Goal: Task Accomplishment & Management: Use online tool/utility

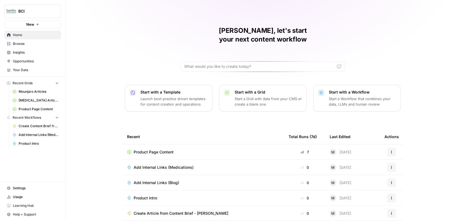
click at [36, 113] on link "Product Page Content" at bounding box center [35, 109] width 51 height 9
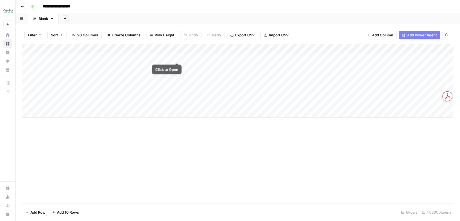
click at [177, 50] on div "Add Column" at bounding box center [237, 81] width 431 height 74
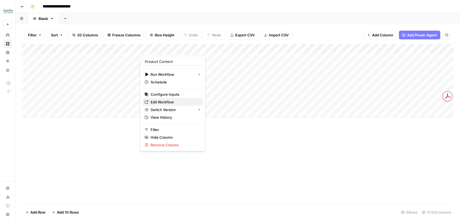
click at [169, 101] on span "Edit Workflow" at bounding box center [175, 101] width 48 height 5
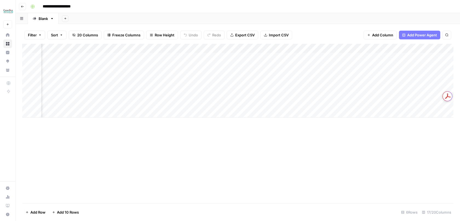
scroll to position [0, 362]
click at [236, 66] on div "Add Column" at bounding box center [237, 81] width 431 height 74
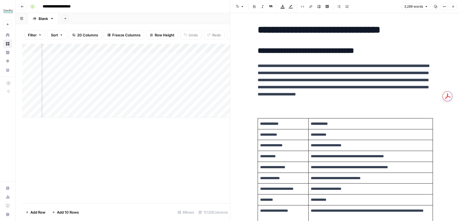
scroll to position [0, 421]
click at [173, 49] on div "Add Column" at bounding box center [126, 81] width 208 height 74
click at [173, 49] on div at bounding box center [158, 49] width 50 height 11
click at [322, 96] on p "**********" at bounding box center [345, 83] width 175 height 43
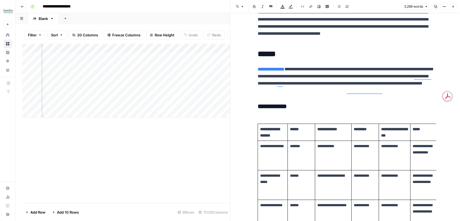
scroll to position [0, 0]
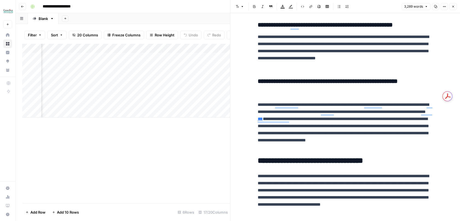
click at [134, 67] on div "Add Column" at bounding box center [126, 81] width 208 height 74
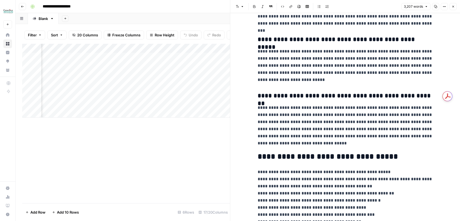
click at [308, 130] on p "**********" at bounding box center [345, 125] width 175 height 43
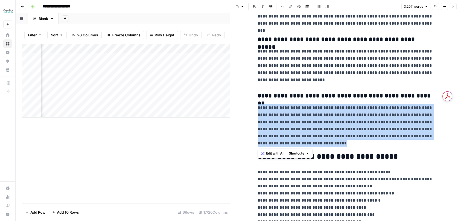
click at [306, 94] on h3 "**********" at bounding box center [345, 96] width 175 height 8
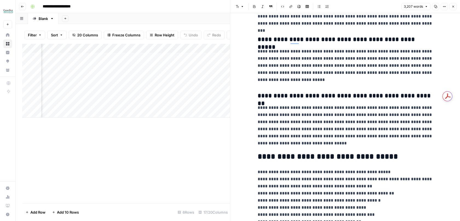
click at [275, 79] on p "**********" at bounding box center [345, 66] width 175 height 36
click at [453, 8] on button "Close" at bounding box center [452, 6] width 7 height 7
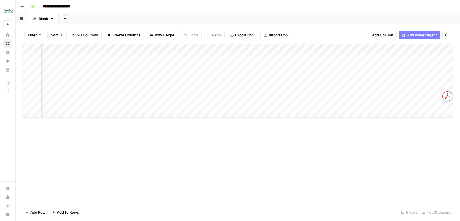
click at [413, 35] on span "Add Power Agent" at bounding box center [422, 34] width 30 height 5
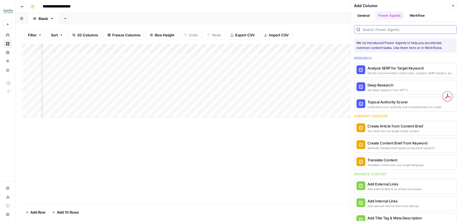
click at [391, 31] on input "search" at bounding box center [408, 29] width 92 height 5
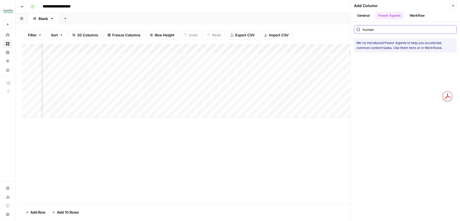
type input "human"
click at [368, 17] on button "General" at bounding box center [363, 15] width 19 height 8
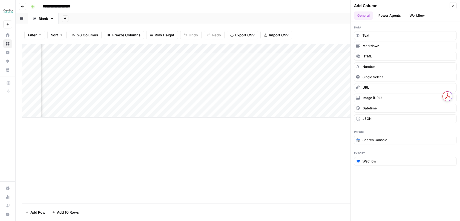
click at [393, 21] on header "Add Column Close General Power Agents Workflow" at bounding box center [405, 11] width 109 height 22
click at [394, 15] on button "Power Agents" at bounding box center [389, 15] width 29 height 8
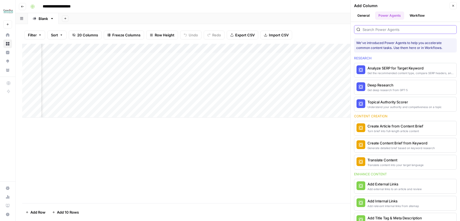
click at [397, 27] on input "search" at bounding box center [408, 29] width 92 height 5
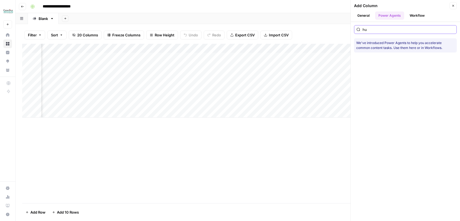
type input "hum"
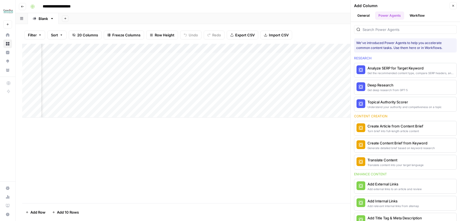
click at [456, 4] on button "Close" at bounding box center [452, 5] width 7 height 7
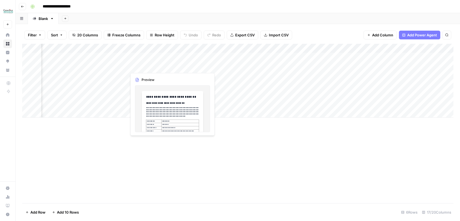
scroll to position [0, 429]
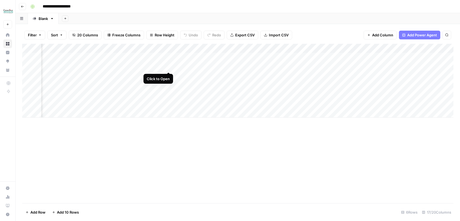
click at [169, 68] on div "Add Column" at bounding box center [237, 81] width 431 height 74
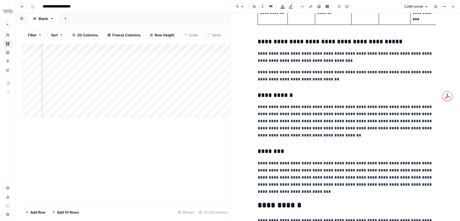
scroll to position [907, 0]
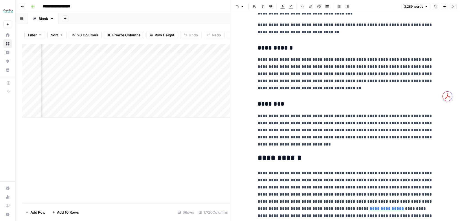
click at [113, 50] on div "Add Column" at bounding box center [126, 81] width 208 height 74
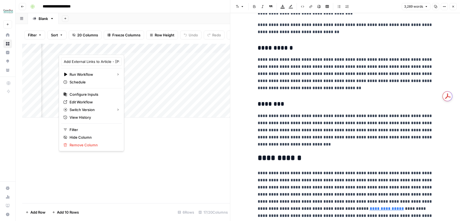
click at [201, 155] on div "Add Column" at bounding box center [126, 124] width 208 height 160
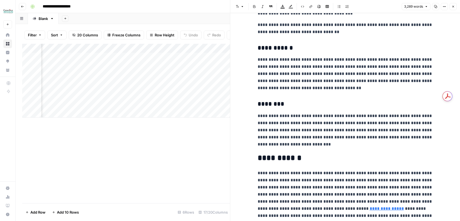
click at [454, 7] on icon "button" at bounding box center [452, 6] width 3 height 3
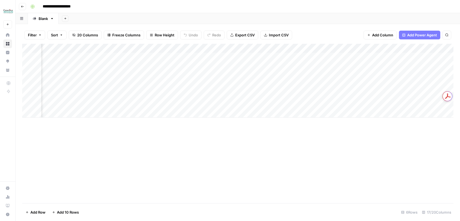
scroll to position [0, 435]
click at [417, 36] on span "Add Power Agent" at bounding box center [422, 34] width 30 height 5
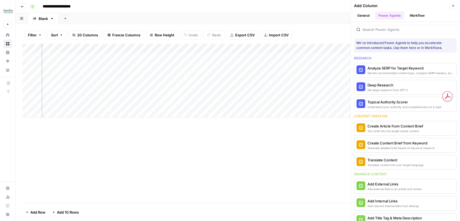
click at [414, 18] on button "Workflow" at bounding box center [417, 15] width 22 height 8
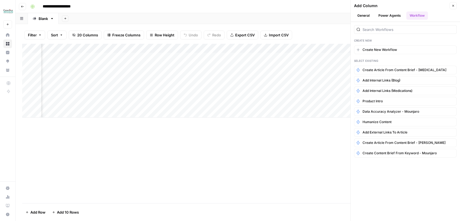
click at [387, 13] on button "Power Agents" at bounding box center [389, 15] width 29 height 8
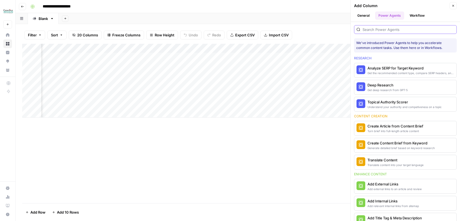
click at [387, 27] on input "search" at bounding box center [408, 29] width 92 height 5
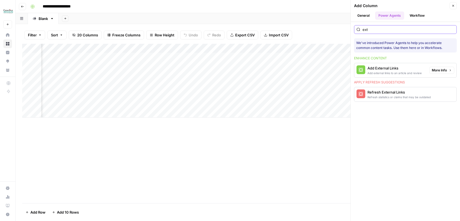
type input "ext"
click at [377, 71] on div "Add external links to an article and review" at bounding box center [394, 73] width 54 height 4
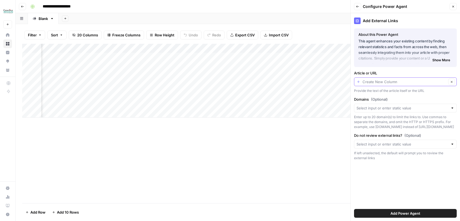
click at [382, 80] on input "Article or URL" at bounding box center [404, 81] width 84 height 5
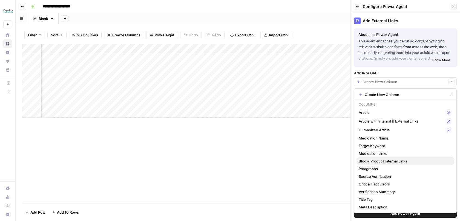
click at [380, 162] on span "Blog + Product Internal Links" at bounding box center [404, 160] width 91 height 5
type input "Blog + Product Internal Links"
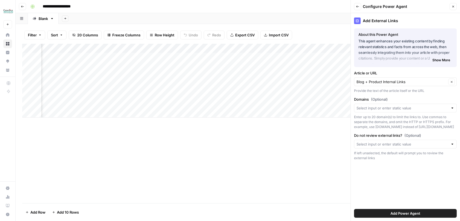
scroll to position [0, 382]
click at [377, 146] on input "Do not review external links? (Optional)" at bounding box center [402, 144] width 92 height 5
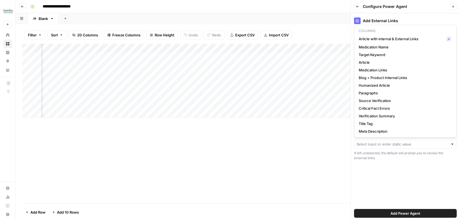
click at [377, 166] on div "Add External Links About this Power Agent This agent enhances your existing con…" at bounding box center [405, 117] width 109 height 208
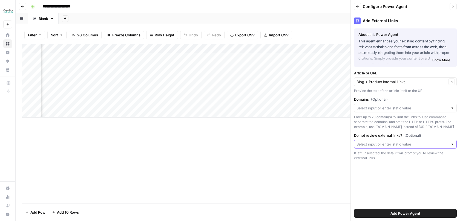
click at [375, 147] on input "Do not review external links? (Optional)" at bounding box center [402, 144] width 92 height 5
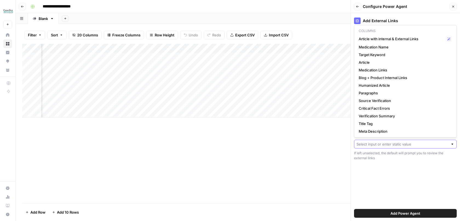
click at [375, 147] on input "Do not review external links? (Optional)" at bounding box center [402, 144] width 92 height 5
click at [374, 158] on div "If left unselected, the default will prompt you to review the external links" at bounding box center [405, 156] width 103 height 10
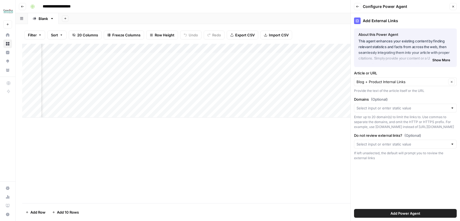
click at [388, 216] on button "Add Power Agent" at bounding box center [405, 213] width 103 height 9
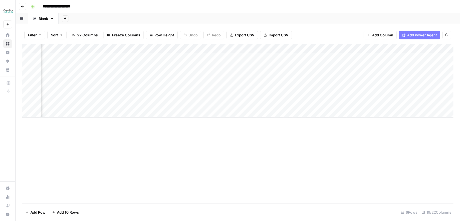
scroll to position [0, 594]
drag, startPoint x: 376, startPoint y: 50, endPoint x: 137, endPoint y: 50, distance: 238.7
click at [137, 50] on div "Add Column" at bounding box center [237, 81] width 431 height 74
drag, startPoint x: 333, startPoint y: 50, endPoint x: 145, endPoint y: 57, distance: 189.0
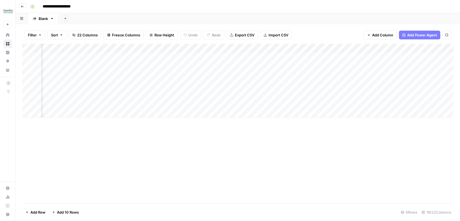
click at [145, 57] on div "Add Column" at bounding box center [237, 81] width 431 height 74
click at [134, 67] on div "Add Column" at bounding box center [237, 81] width 431 height 74
click at [153, 67] on div "Add Column" at bounding box center [237, 81] width 431 height 74
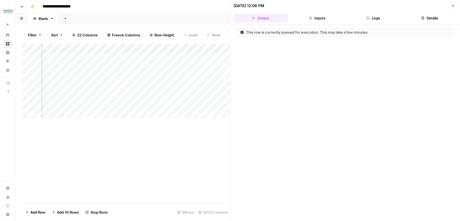
click at [368, 22] on button "Logs" at bounding box center [373, 18] width 54 height 9
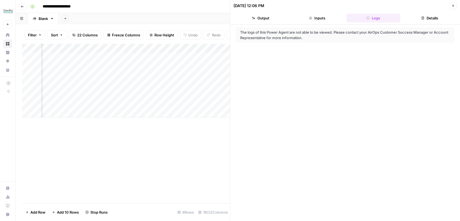
click at [452, 6] on icon "button" at bounding box center [452, 5] width 3 height 3
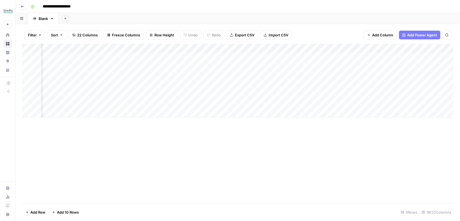
click at [155, 65] on div "Add Column" at bounding box center [237, 81] width 431 height 74
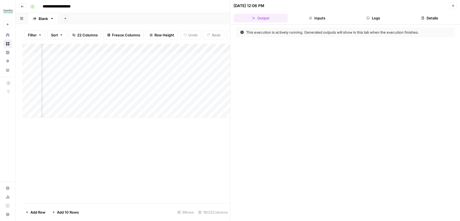
scroll to position [0, 420]
click at [374, 18] on button "Logs" at bounding box center [373, 18] width 54 height 9
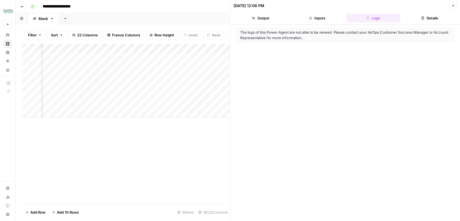
click at [332, 17] on button "Inputs" at bounding box center [317, 18] width 54 height 9
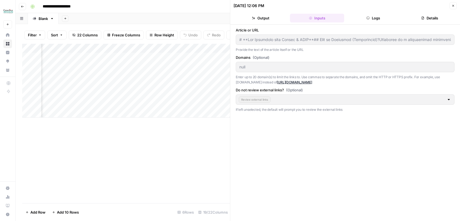
type input "# **Lor Ipsumdolo sita Consec & ADIP**## Elit se Doeiusmod (Temporincid)?Utlabo…"
click at [370, 22] on button "Logs" at bounding box center [373, 18] width 54 height 9
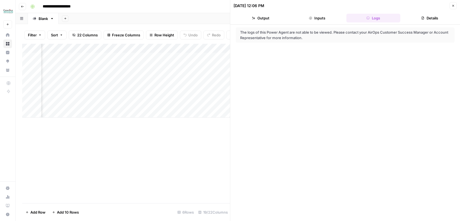
click at [337, 16] on button "Inputs" at bounding box center [317, 18] width 54 height 9
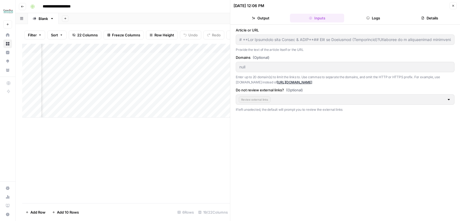
click at [452, 5] on icon "button" at bounding box center [452, 5] width 3 height 3
type input "# **Lor Ipsumdolo sita Consec & ADIP**## Elit se Doeiusmod (Temporincid)?Utlabo…"
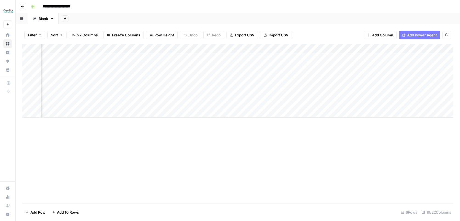
click at [115, 50] on div "Add Column" at bounding box center [237, 81] width 431 height 74
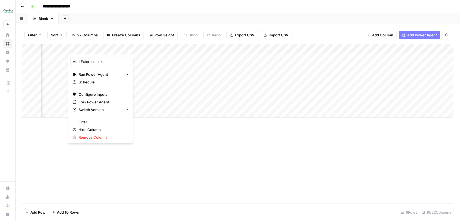
click at [215, 142] on div "Add Column" at bounding box center [237, 124] width 431 height 160
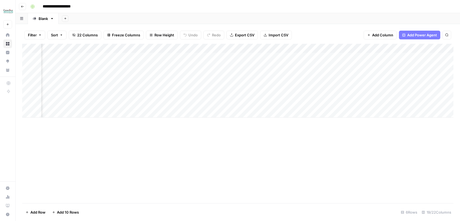
scroll to position [0, 338]
click at [197, 68] on div "Add Column" at bounding box center [237, 81] width 431 height 74
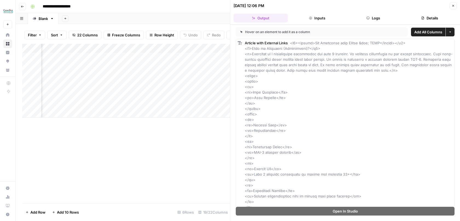
click at [385, 18] on button "Logs" at bounding box center [373, 18] width 54 height 9
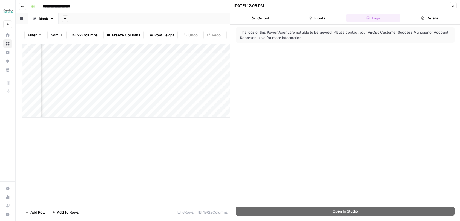
click at [322, 18] on button "Inputs" at bounding box center [317, 18] width 54 height 9
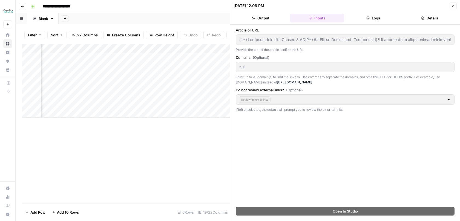
click at [245, 21] on button "Output" at bounding box center [260, 18] width 54 height 9
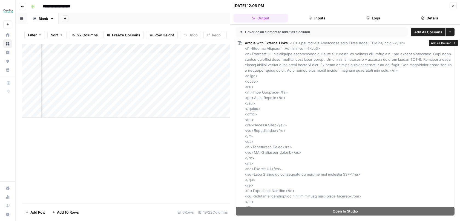
click at [434, 41] on span "Add as Column" at bounding box center [441, 43] width 20 height 4
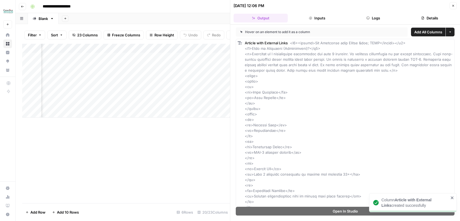
scroll to position [0, 407]
click at [453, 6] on icon "button" at bounding box center [453, 6] width 2 height 2
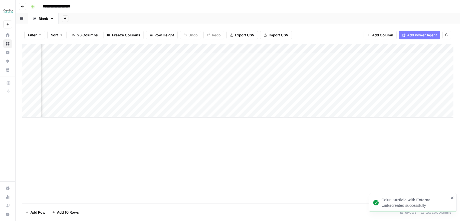
scroll to position [0, 682]
drag, startPoint x: 403, startPoint y: 48, endPoint x: 95, endPoint y: 62, distance: 308.3
click at [95, 62] on div "Add Column" at bounding box center [237, 81] width 431 height 74
drag, startPoint x: 398, startPoint y: 45, endPoint x: 187, endPoint y: 45, distance: 211.3
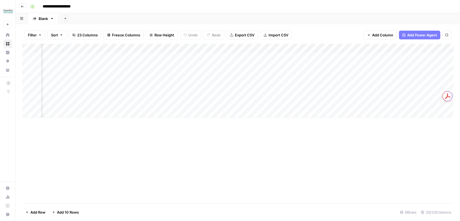
click at [187, 45] on div "Add Column" at bounding box center [237, 81] width 431 height 74
click at [258, 47] on div "Add Column" at bounding box center [237, 81] width 431 height 74
click at [227, 101] on span "Remove Column" at bounding box center [247, 101] width 48 height 5
click at [213, 58] on span "Delete" at bounding box center [210, 56] width 12 height 5
click at [199, 67] on div "Add Column" at bounding box center [237, 81] width 431 height 74
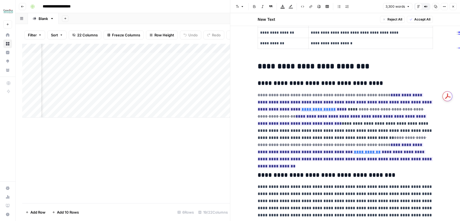
scroll to position [0, 635]
click at [97, 50] on div "Add Column" at bounding box center [126, 81] width 208 height 74
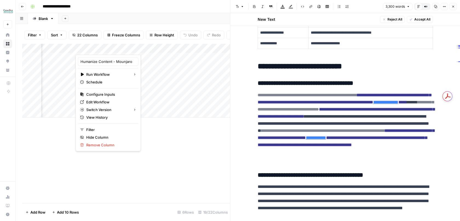
click at [148, 160] on div "Add Column" at bounding box center [126, 124] width 208 height 160
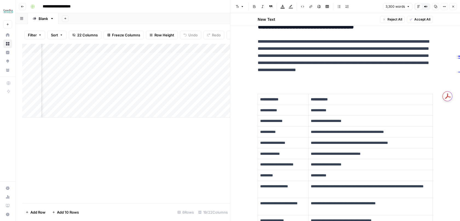
scroll to position [0, 0]
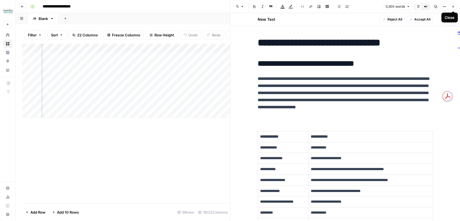
drag, startPoint x: 453, startPoint y: 7, endPoint x: 406, endPoint y: 81, distance: 87.2
click at [407, 81] on div "**********" at bounding box center [345, 110] width 230 height 221
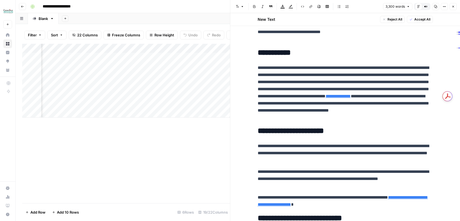
scroll to position [1127, 0]
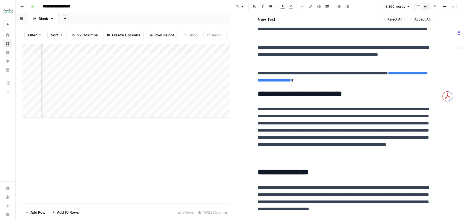
click at [454, 7] on icon "button" at bounding box center [452, 6] width 3 height 3
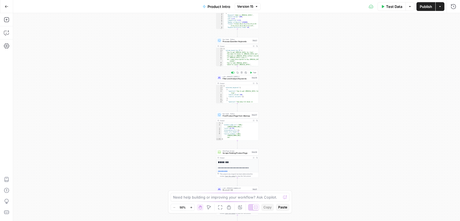
click at [237, 80] on span "Filter and Analyze Keywords" at bounding box center [237, 78] width 28 height 3
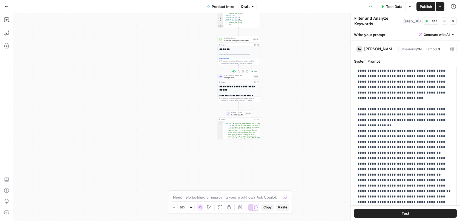
click at [223, 77] on div "LLM · Claude Sonnet 4.5 Prompt LLM Step 5 Copy step Delete step Add Note Test" at bounding box center [238, 76] width 40 height 5
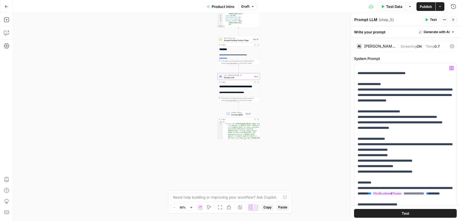
scroll to position [1691, 0]
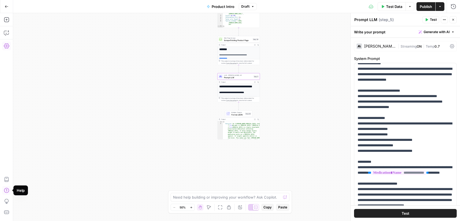
click at [10, 48] on button "Settings" at bounding box center [6, 46] width 9 height 9
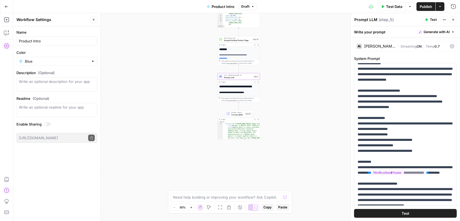
click at [9, 48] on icon "button" at bounding box center [6, 45] width 5 height 5
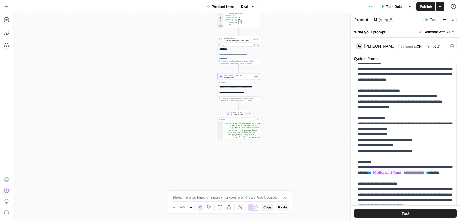
click at [440, 7] on icon "button" at bounding box center [439, 6] width 3 height 3
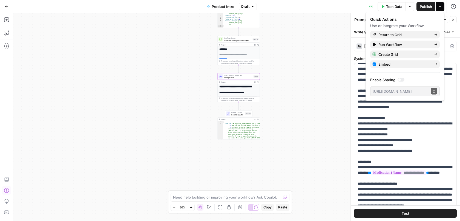
click at [440, 7] on icon "button" at bounding box center [439, 6] width 3 height 3
